Goal: Obtain resource: Obtain resource

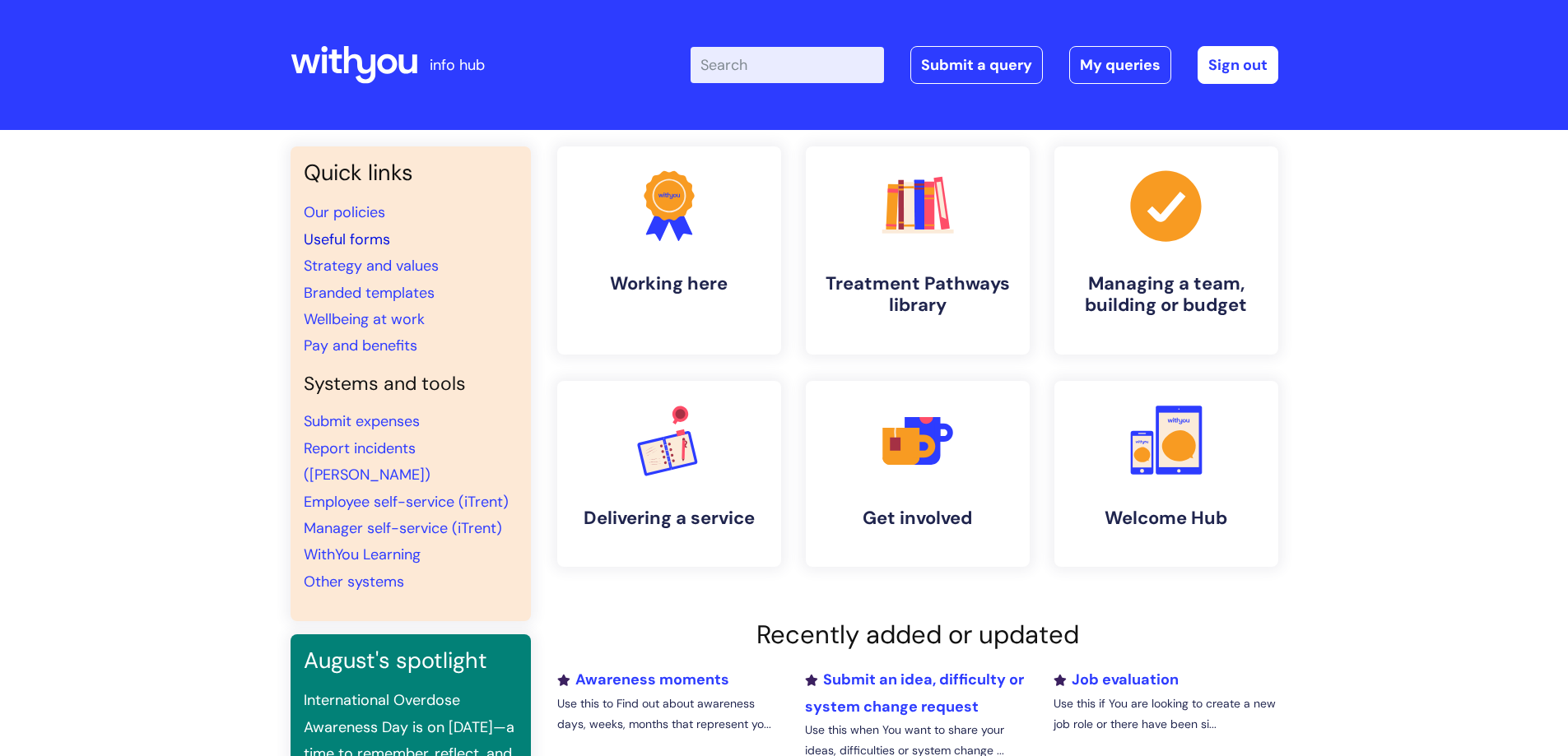
click at [358, 241] on link "Useful forms" at bounding box center [347, 239] width 87 height 19
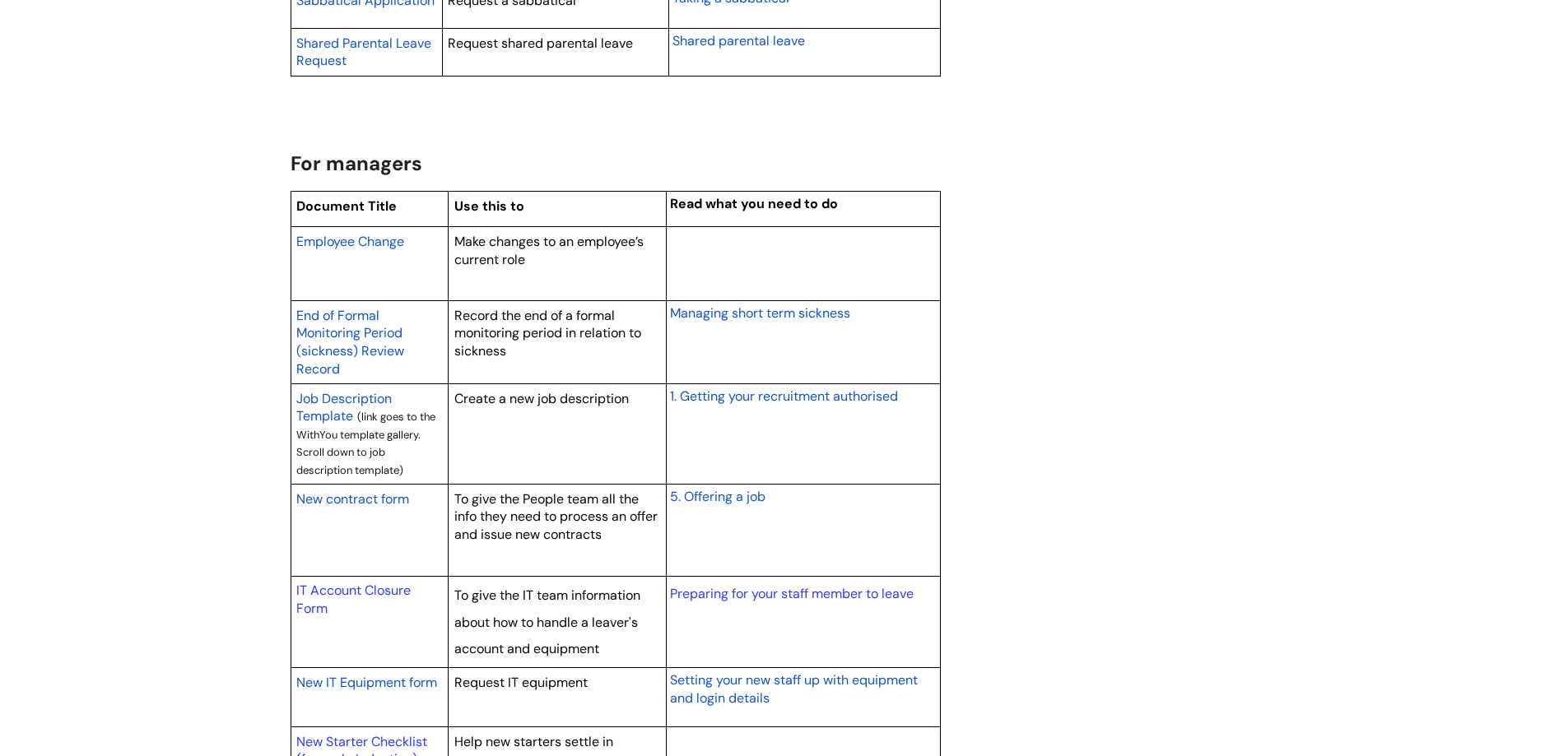
scroll to position [1234, 0]
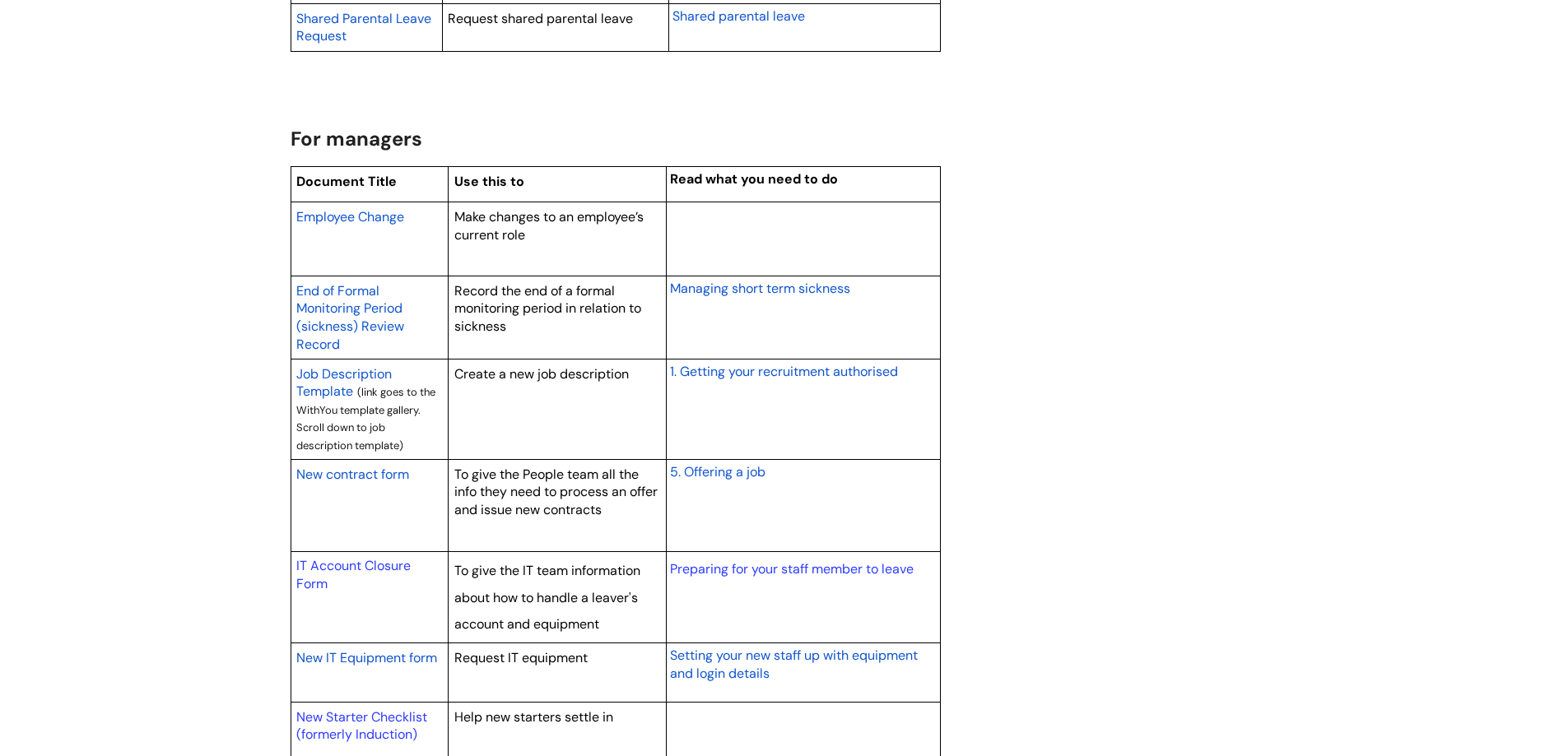
click at [359, 475] on span "New contract form" at bounding box center [352, 474] width 113 height 18
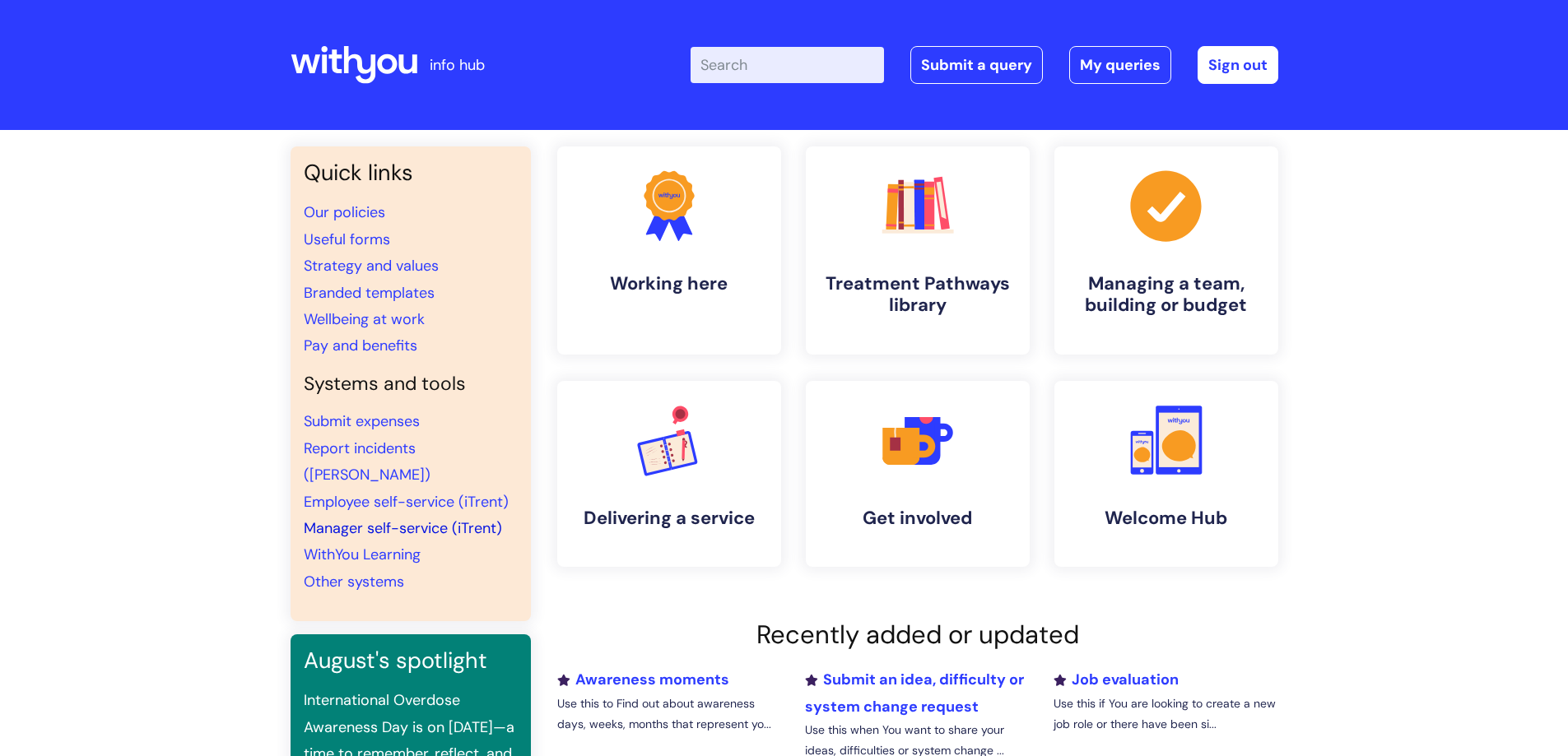
click at [394, 518] on link "Manager self-service (iTrent)" at bounding box center [402, 527] width 198 height 19
